Goal: Information Seeking & Learning: Compare options

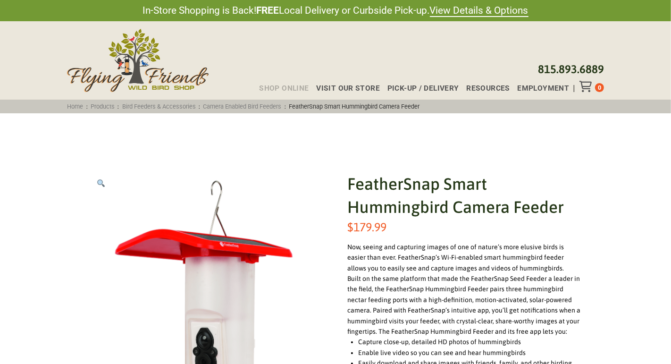
click at [284, 89] on span "Shop Online" at bounding box center [284, 89] width 50 height 8
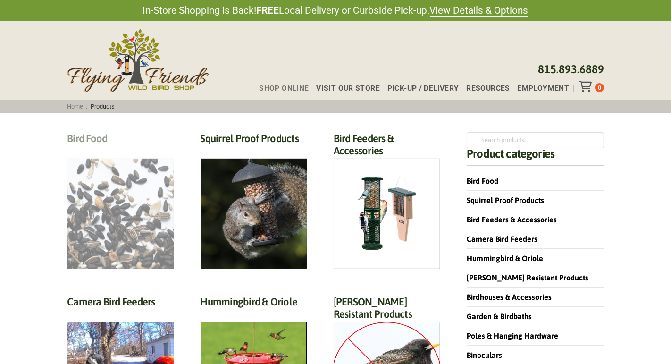
click at [125, 150] on h2 "Bird Food (70)" at bounding box center [120, 140] width 107 height 17
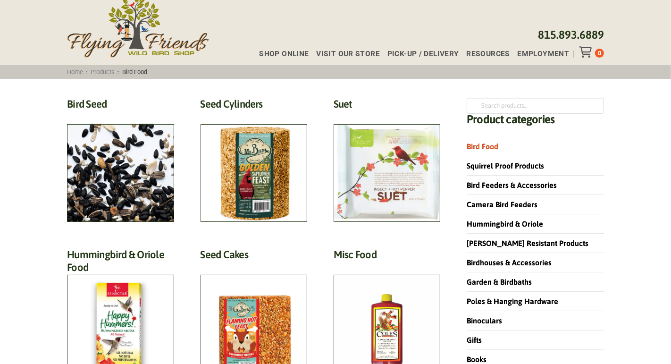
scroll to position [92, 0]
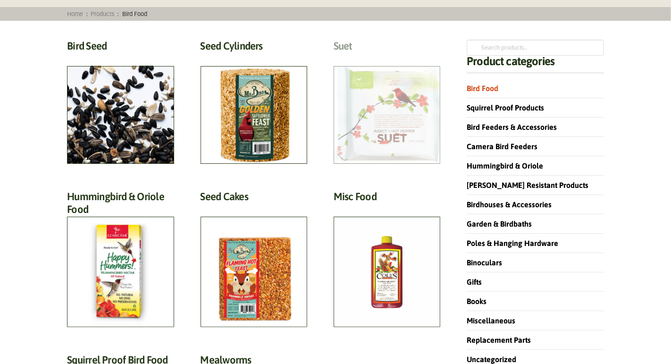
click at [396, 57] on h2 "Suet (18)" at bounding box center [387, 48] width 107 height 17
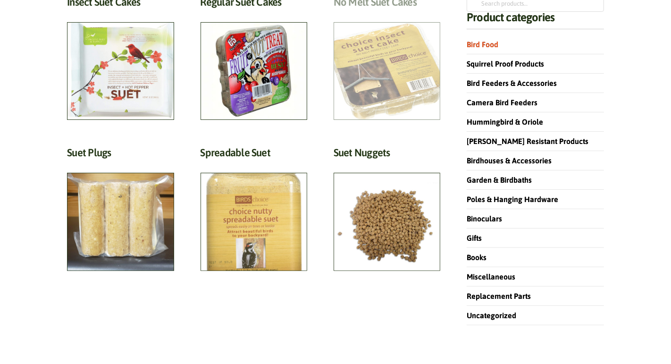
scroll to position [31, 0]
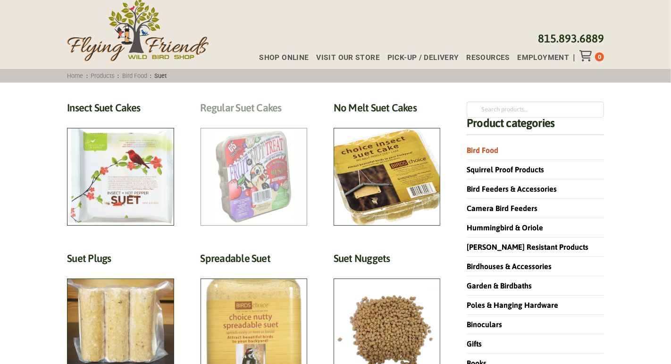
click at [251, 119] on h2 "Regular Suet Cakes (4)" at bounding box center [254, 109] width 107 height 17
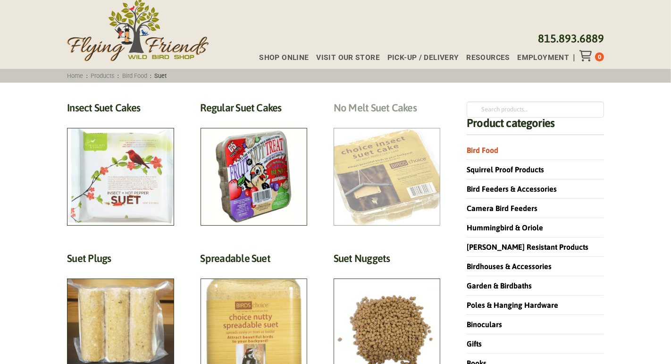
click at [385, 119] on h2 "No Melt Suet Cakes (3)" at bounding box center [387, 109] width 107 height 17
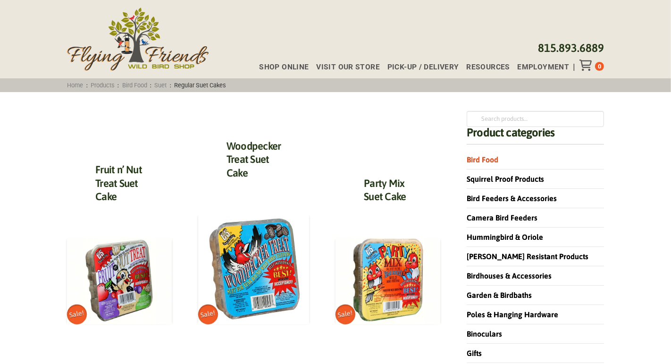
scroll to position [57, 0]
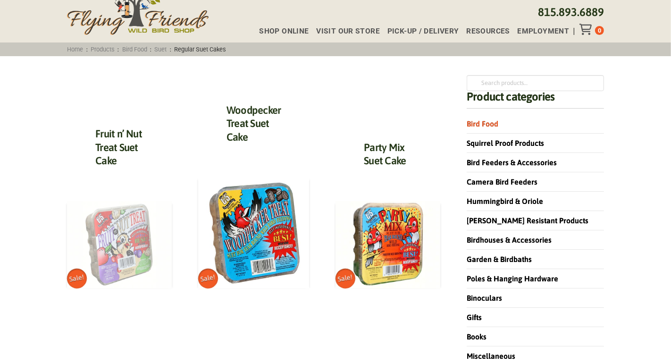
click at [118, 243] on img at bounding box center [119, 244] width 105 height 87
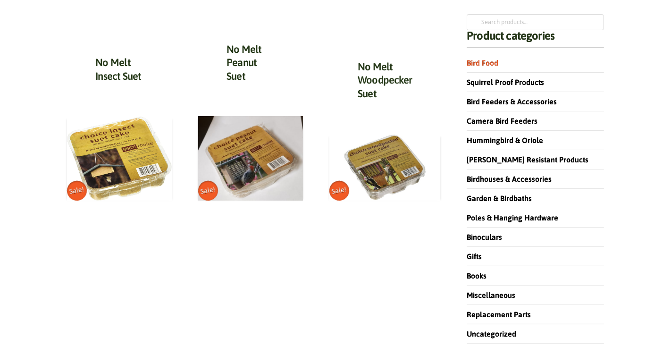
scroll to position [120, 0]
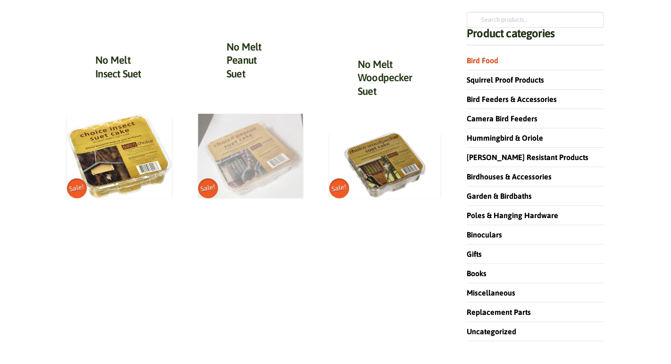
click at [248, 164] on img at bounding box center [250, 156] width 105 height 84
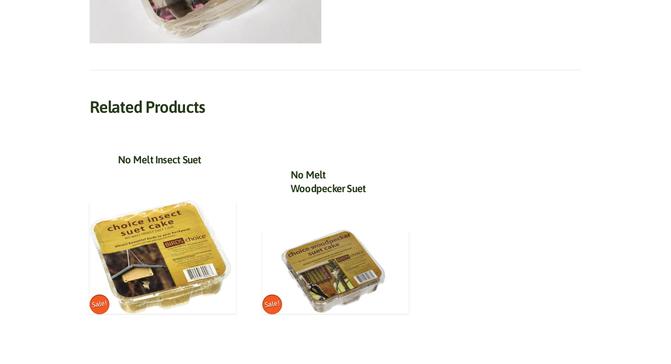
scroll to position [323, 0]
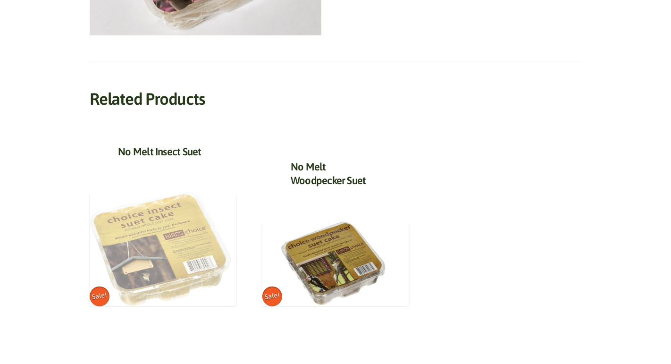
click at [149, 246] on img at bounding box center [161, 249] width 142 height 114
